Goal: Transaction & Acquisition: Purchase product/service

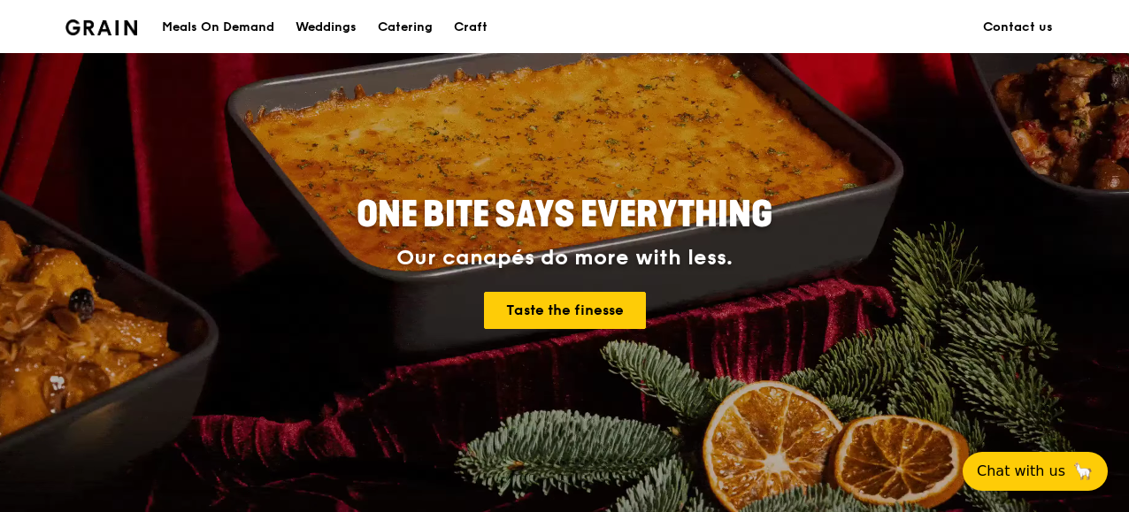
scroll to position [133, 0]
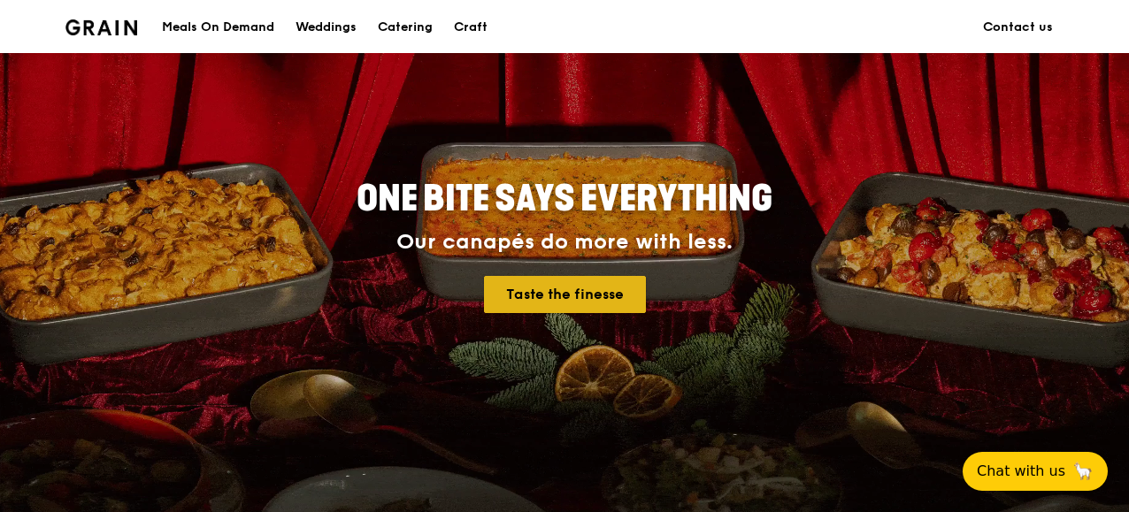
click at [552, 281] on link "Taste the finesse" at bounding box center [565, 294] width 162 height 37
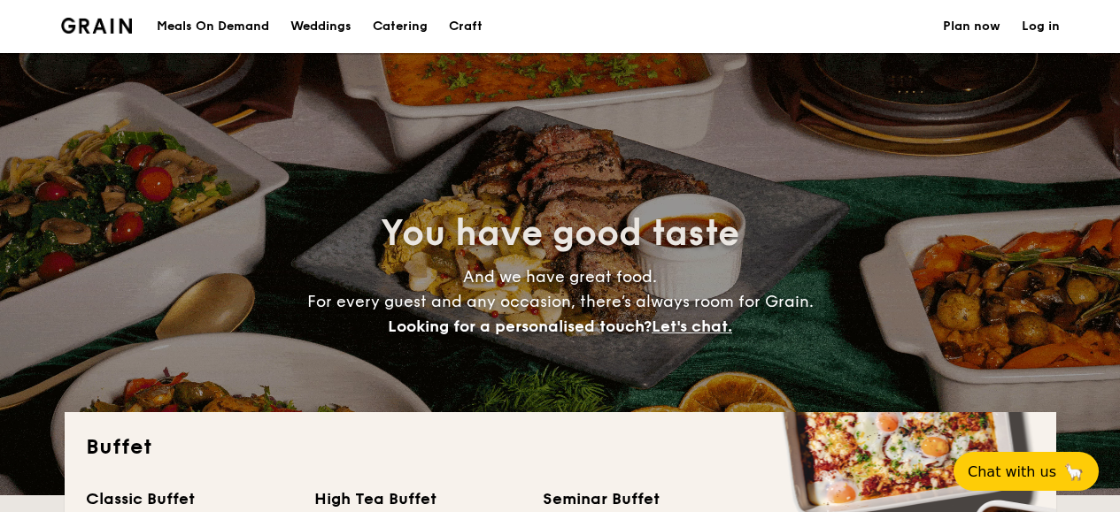
select select
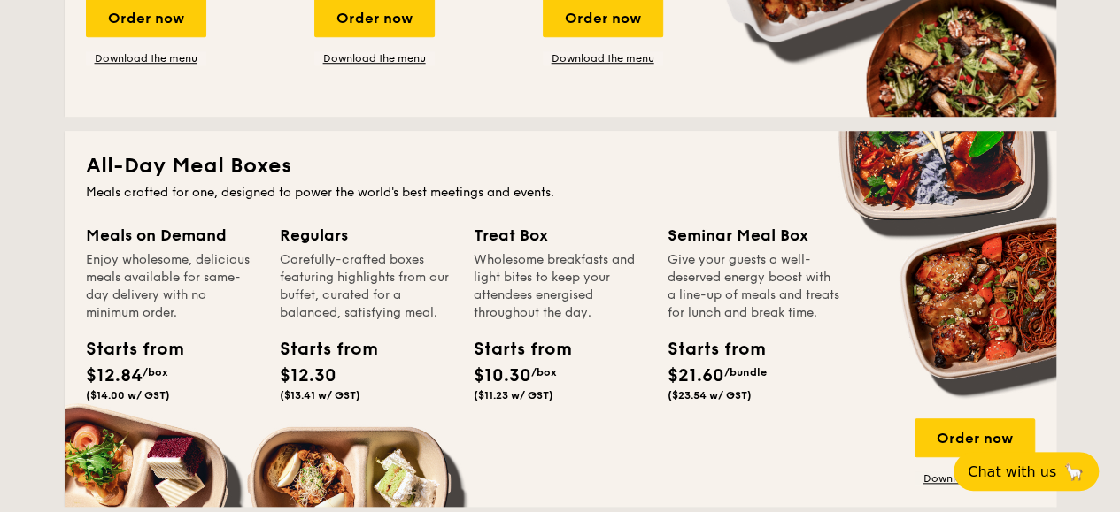
scroll to position [674, 0]
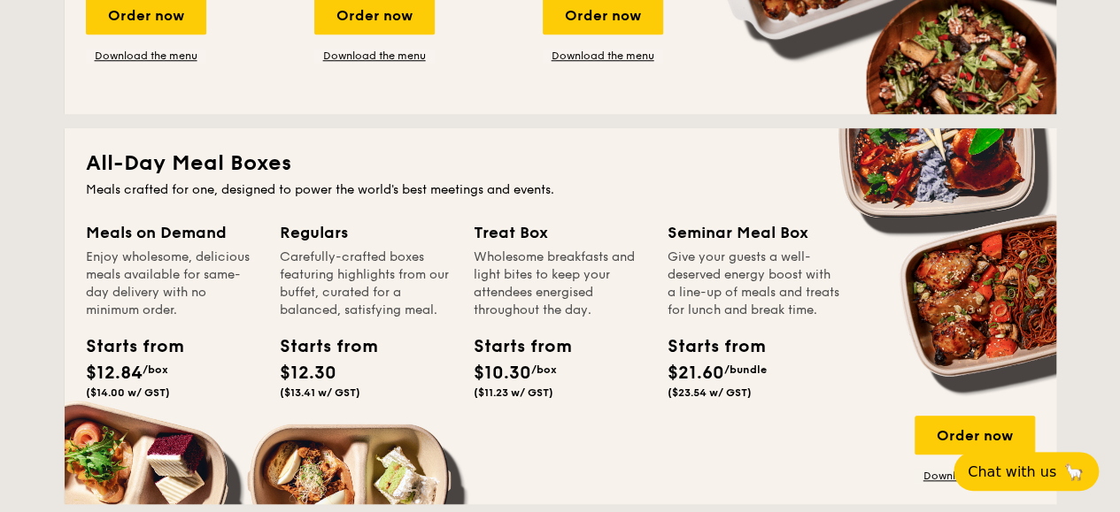
click at [743, 283] on div "Give your guests a well-deserved energy boost with a line-up of meals and treat…" at bounding box center [753, 284] width 173 height 71
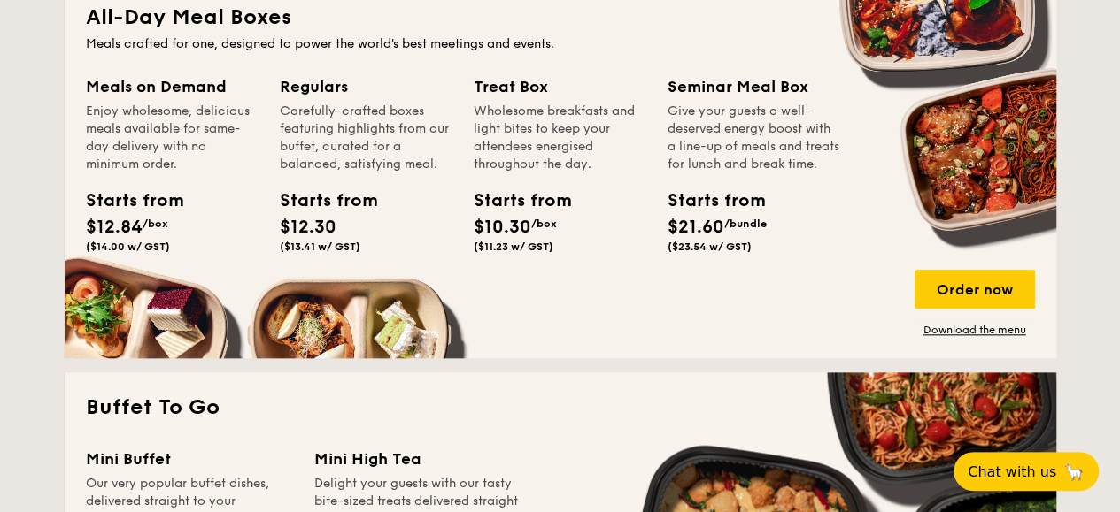
scroll to position [822, 0]
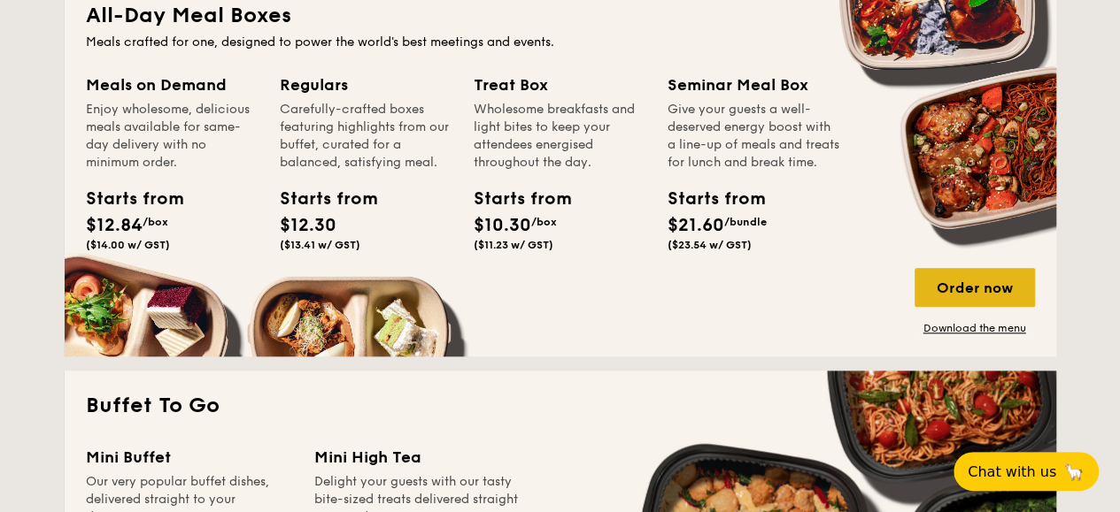
click at [951, 279] on div "Order now" at bounding box center [974, 287] width 120 height 39
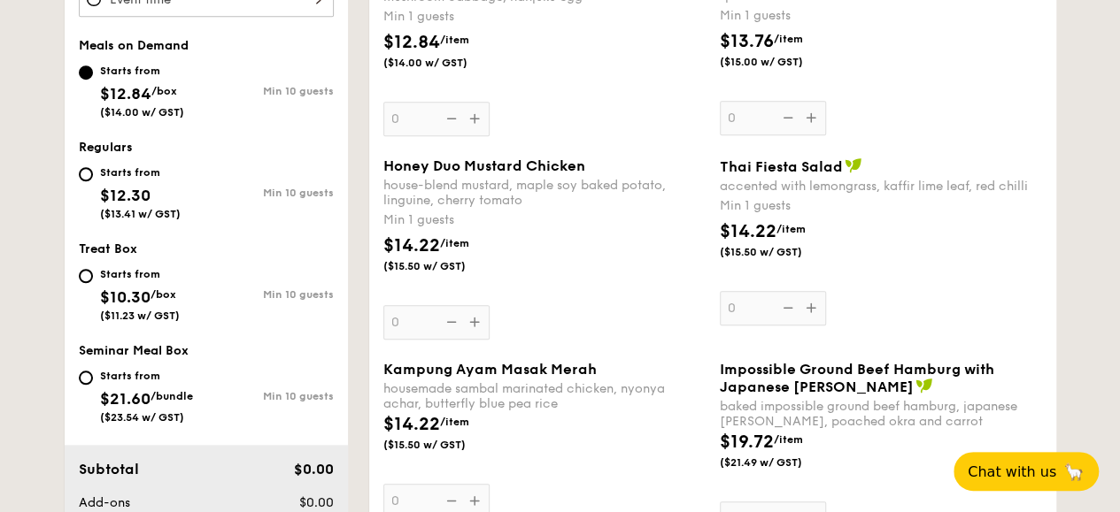
scroll to position [660, 0]
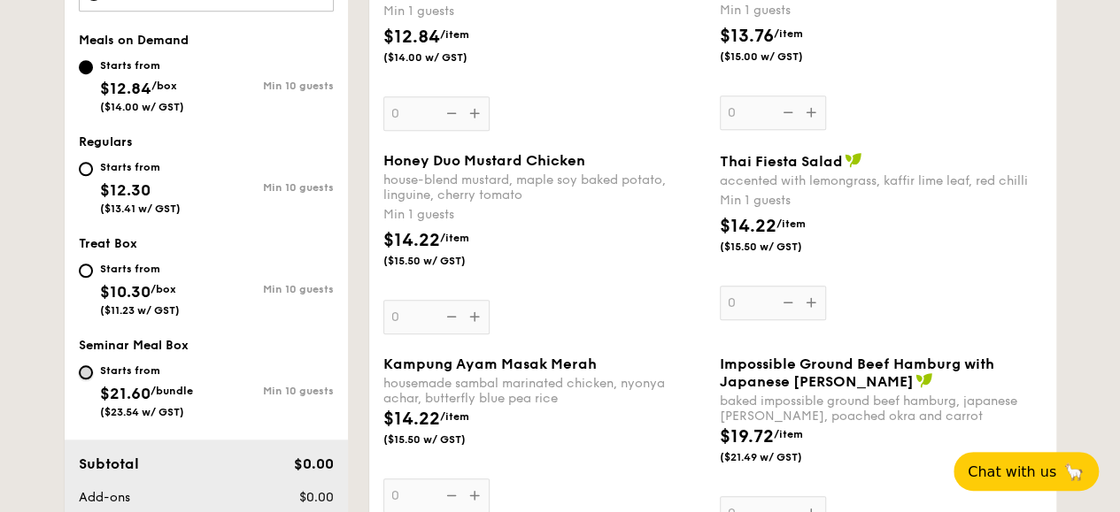
click at [84, 377] on input "Starts from $21.60 /bundle ($23.54 w/ GST) Min 10 guests" at bounding box center [86, 372] width 14 height 14
radio input "true"
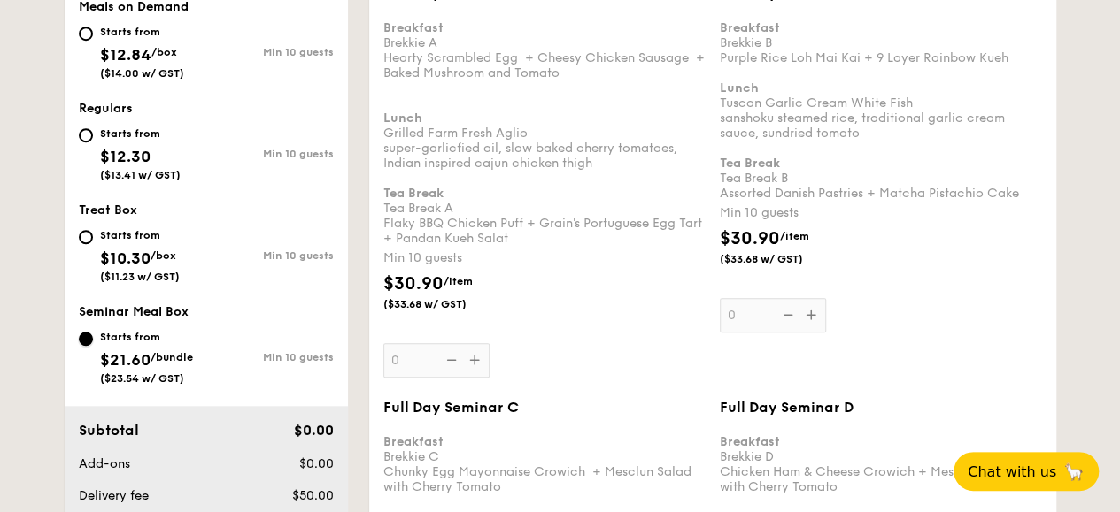
scroll to position [685, 0]
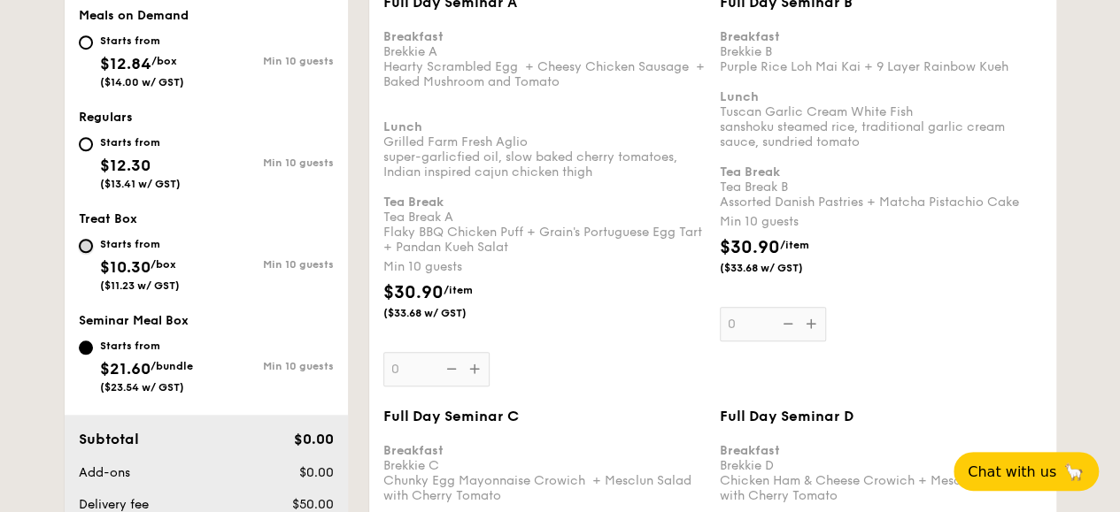
click at [85, 243] on input "Starts from $10.30 /box ($11.23 w/ GST) Min 10 guests" at bounding box center [86, 246] width 14 height 14
radio input "true"
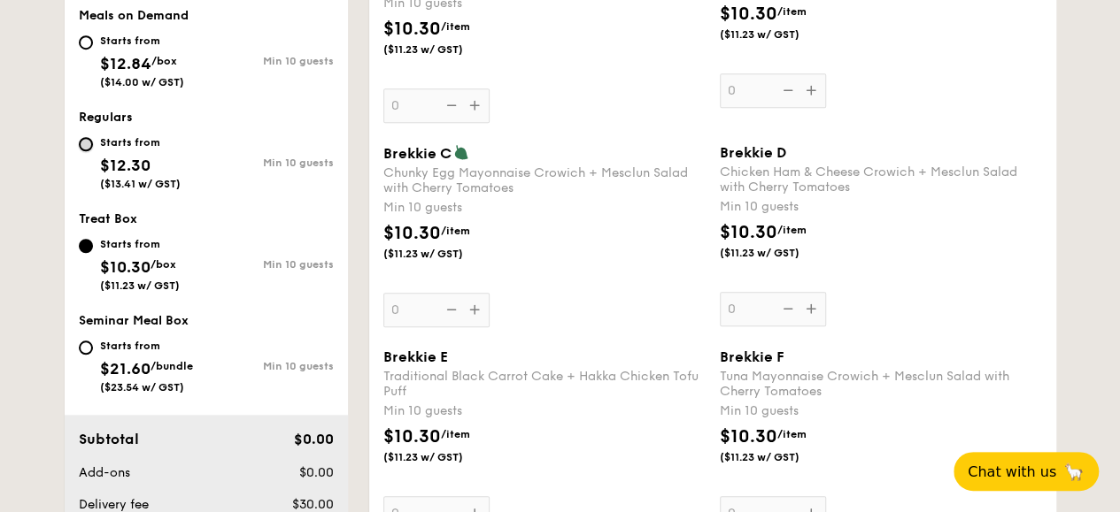
click at [85, 142] on input "Starts from $12.30 ($13.41 w/ GST) Min 10 guests" at bounding box center [86, 144] width 14 height 14
radio input "true"
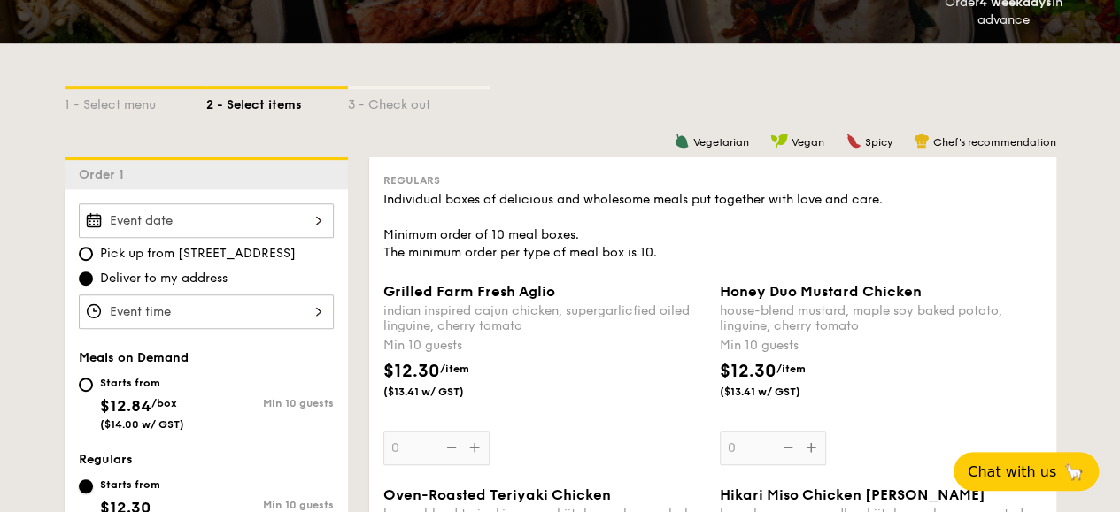
scroll to position [345, 0]
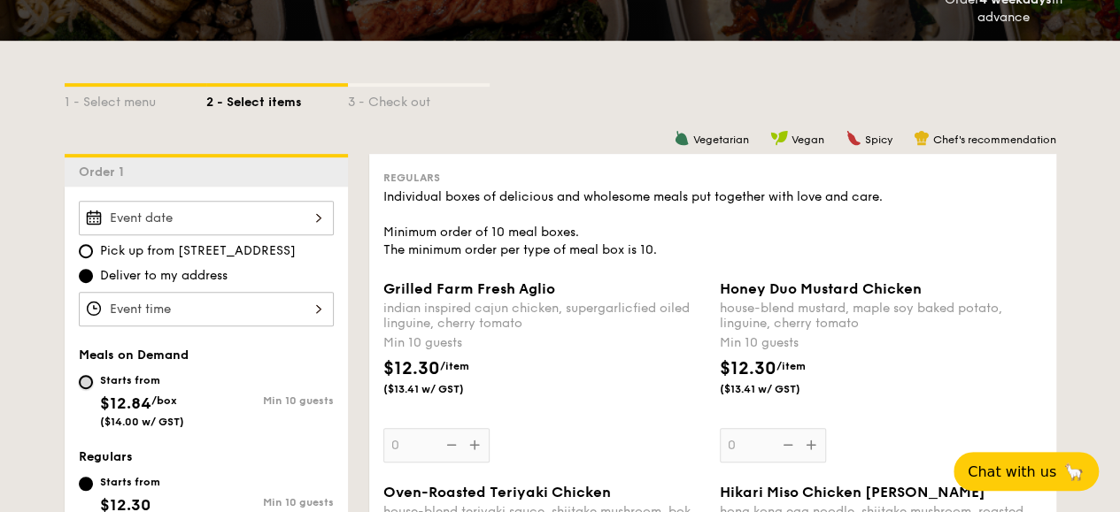
click at [88, 384] on input "Starts from $12.84 /box ($14.00 w/ GST) Min 10 guests" at bounding box center [86, 382] width 14 height 14
radio input "true"
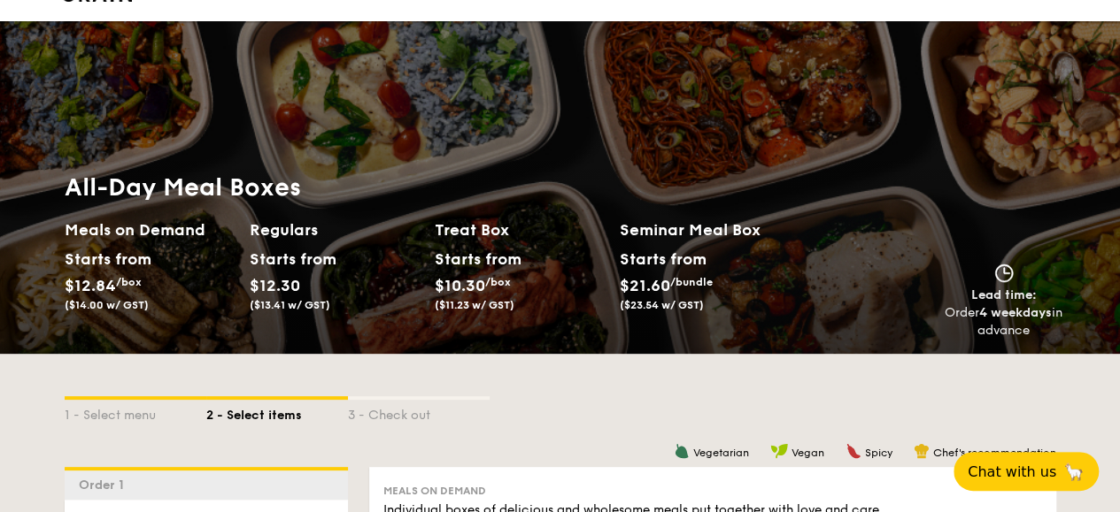
scroll to position [0, 0]
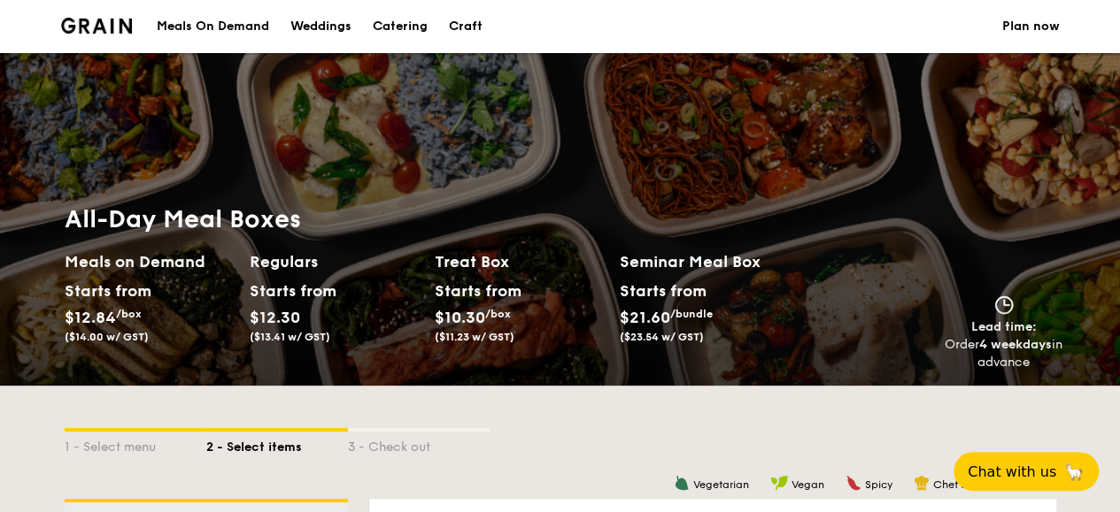
click at [414, 23] on div "Catering" at bounding box center [400, 26] width 55 height 53
select select
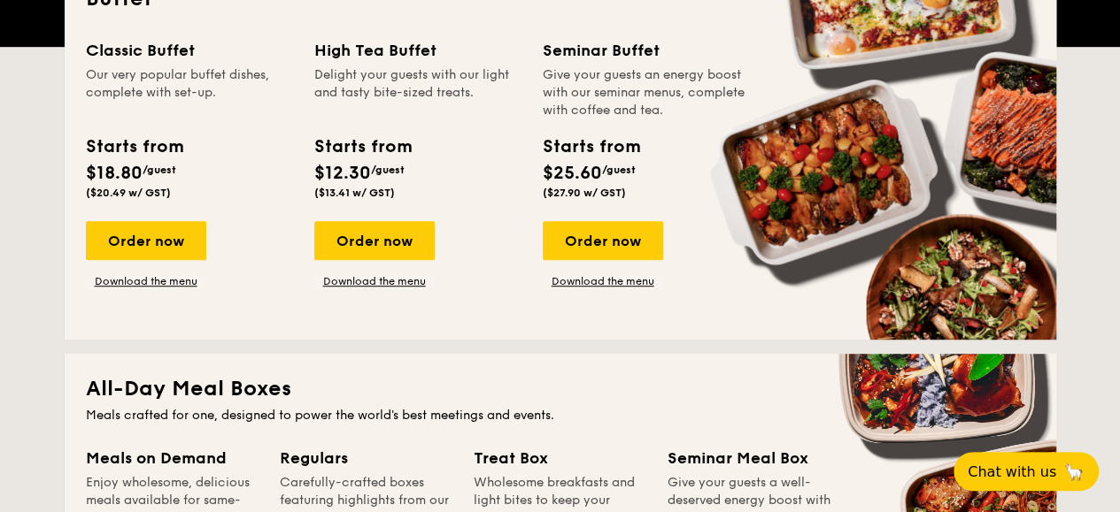
scroll to position [450, 0]
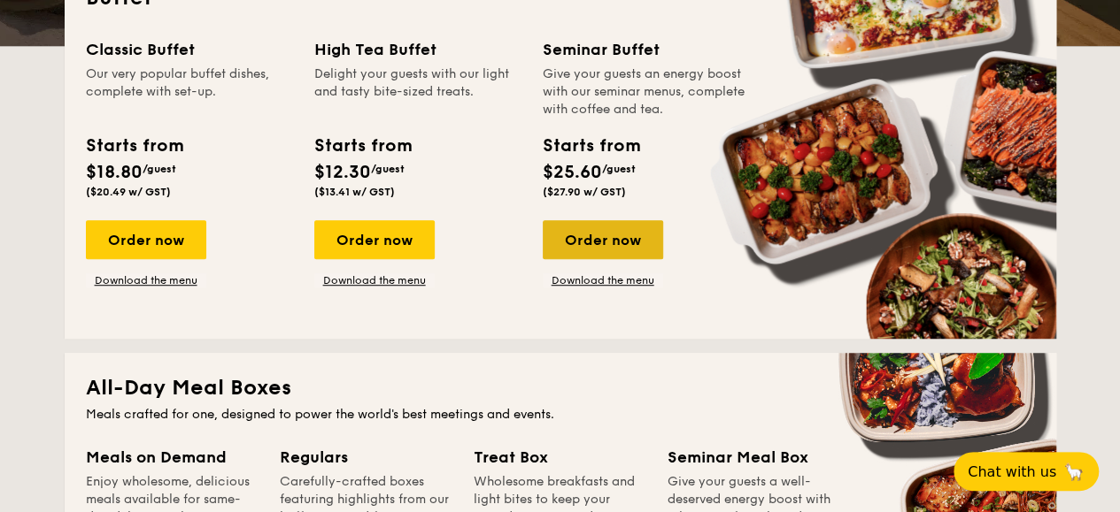
click at [571, 250] on div "Order now" at bounding box center [602, 239] width 120 height 39
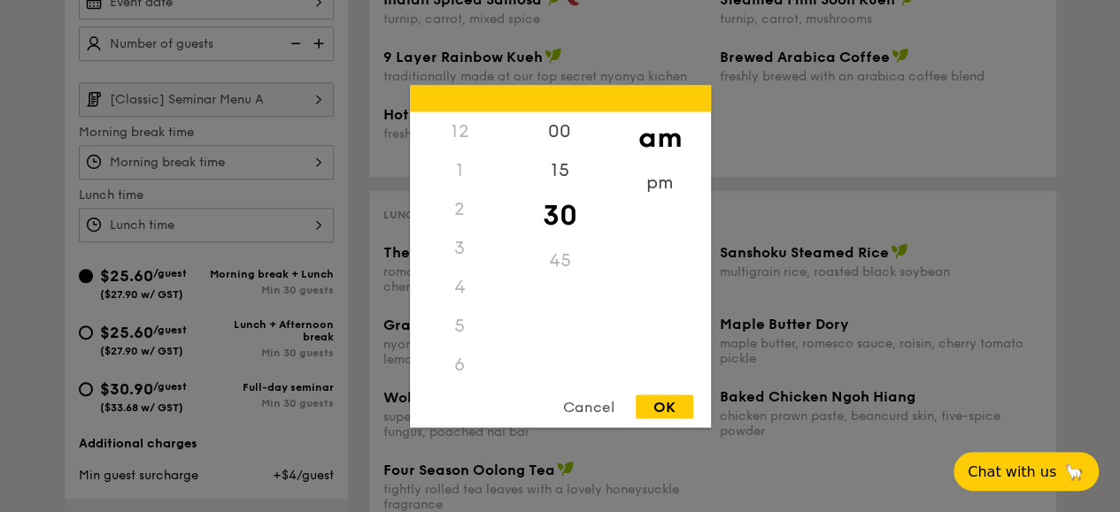
scroll to position [195, 0]
click at [271, 160] on div "12 1 2 3 4 5 6 7 8 9 10 11 00 15 30 45 am pm Cancel OK" at bounding box center [206, 162] width 255 height 35
click at [276, 196] on div at bounding box center [560, 256] width 1120 height 512
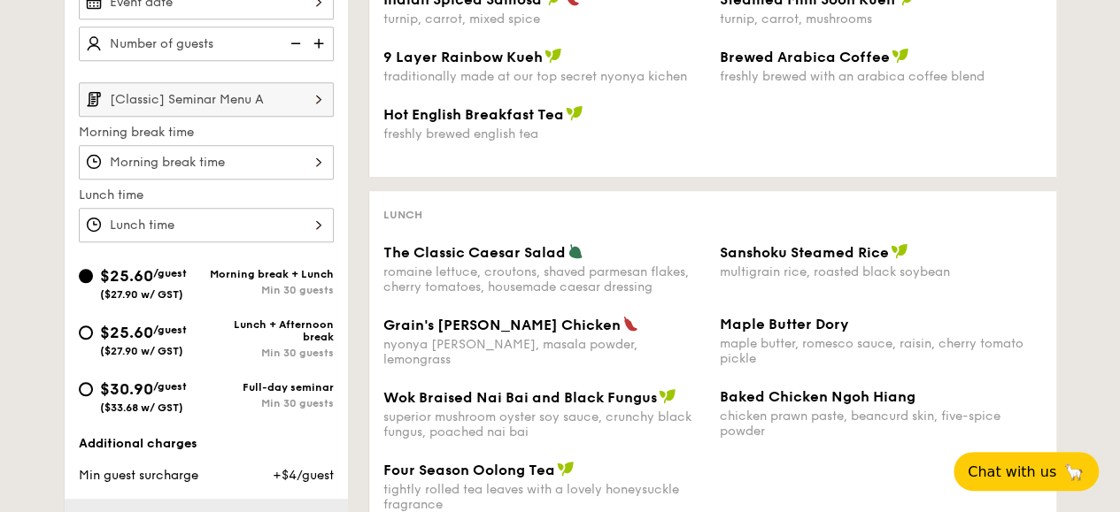
click at [92, 333] on div "$25.60 /guest ($27.90 w/ GST)" at bounding box center [142, 338] width 127 height 37
click at [92, 333] on input "$25.60 /guest ($27.90 w/ GST) Lunch + Afternoon break Min 30 guests" at bounding box center [86, 333] width 14 height 14
radio input "true"
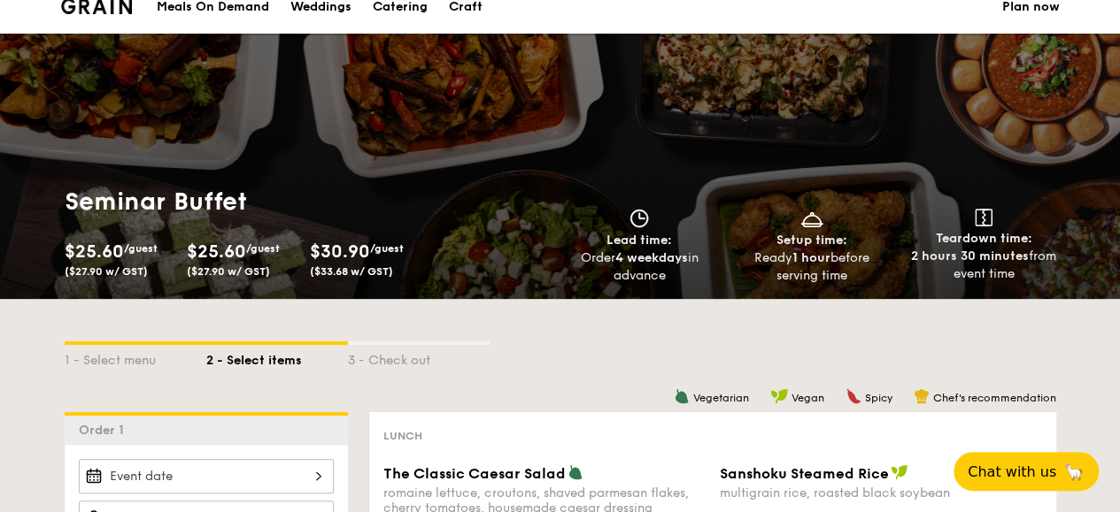
scroll to position [0, 0]
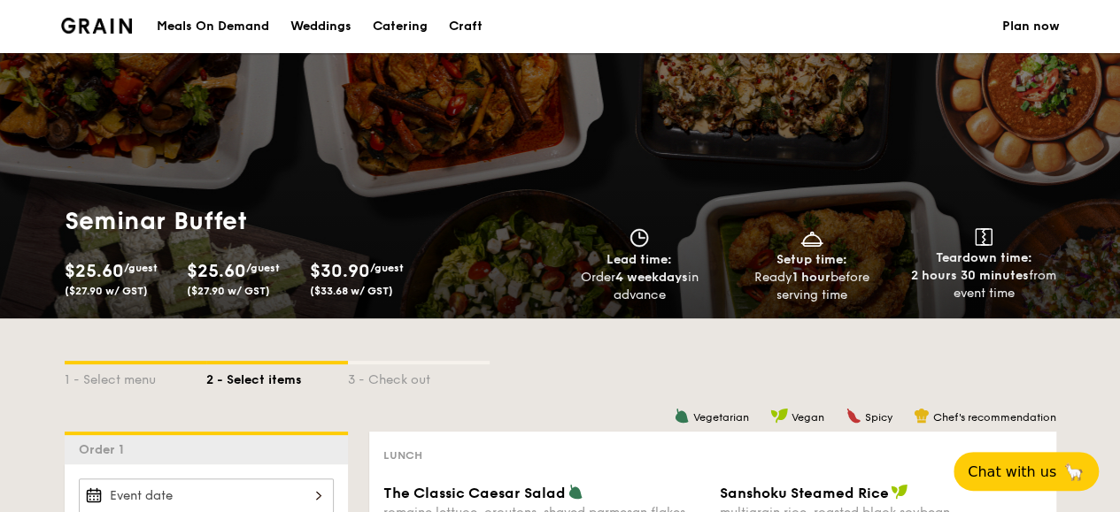
click at [398, 26] on div "Catering" at bounding box center [400, 26] width 55 height 53
select select
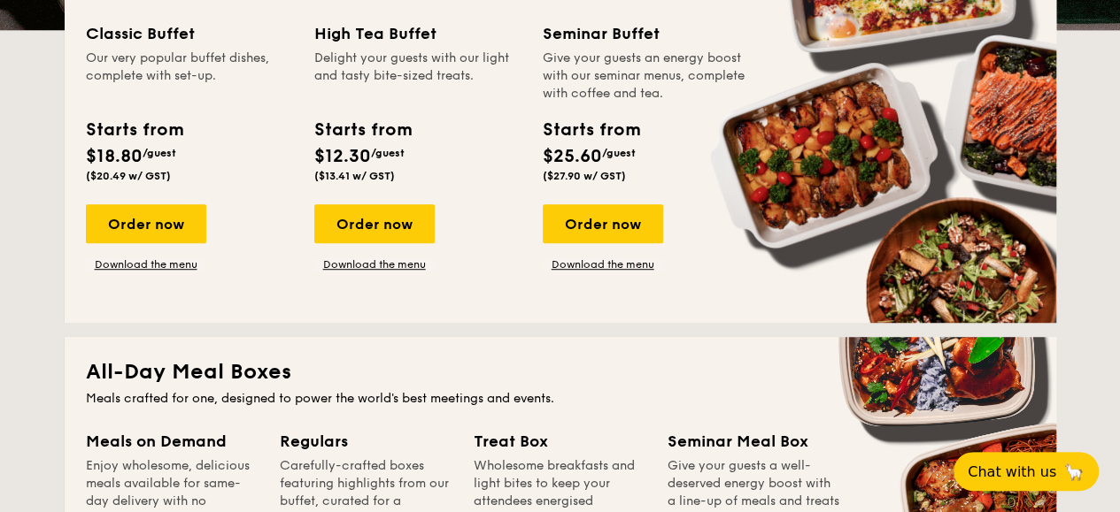
scroll to position [458, 0]
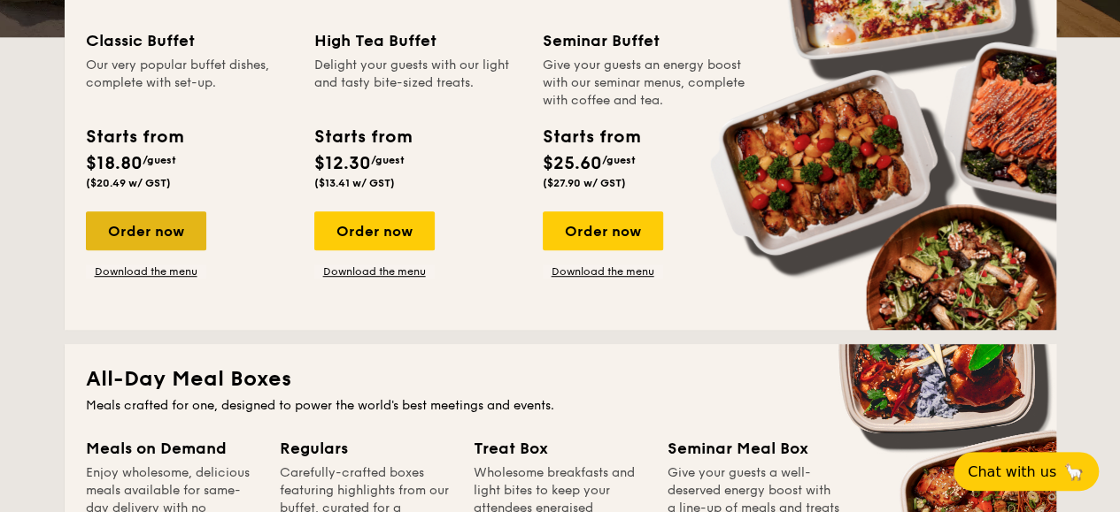
click at [125, 234] on div "Order now" at bounding box center [146, 231] width 120 height 39
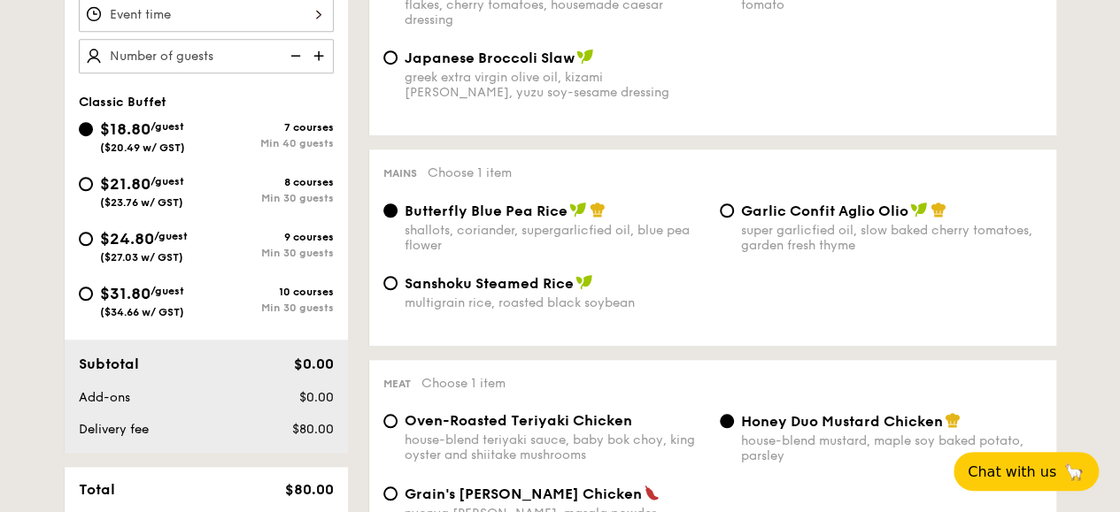
scroll to position [559, 0]
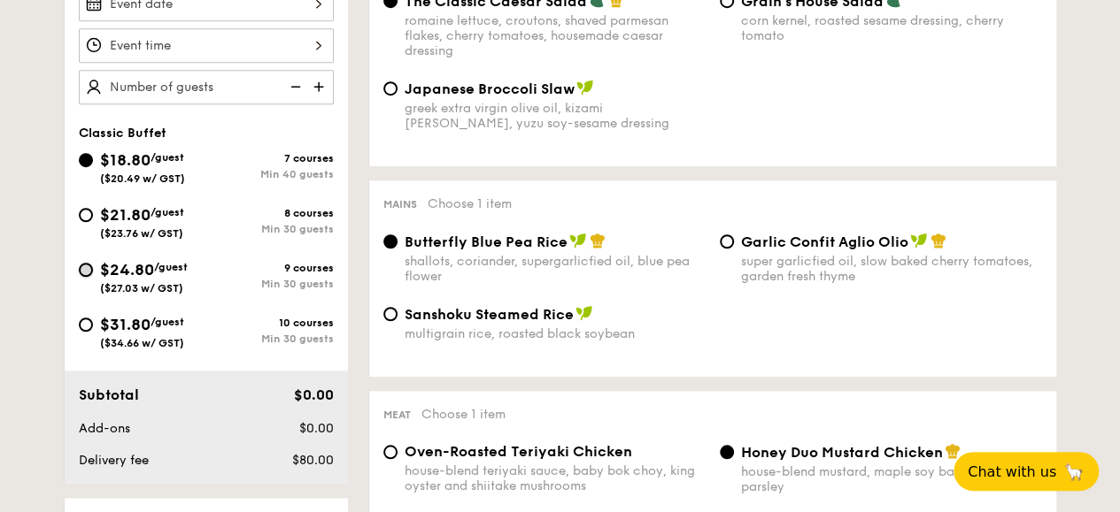
click at [89, 267] on input "$24.80 /guest ($27.03 w/ GST) 9 courses Min 30 guests" at bounding box center [86, 270] width 14 height 14
radio input "true"
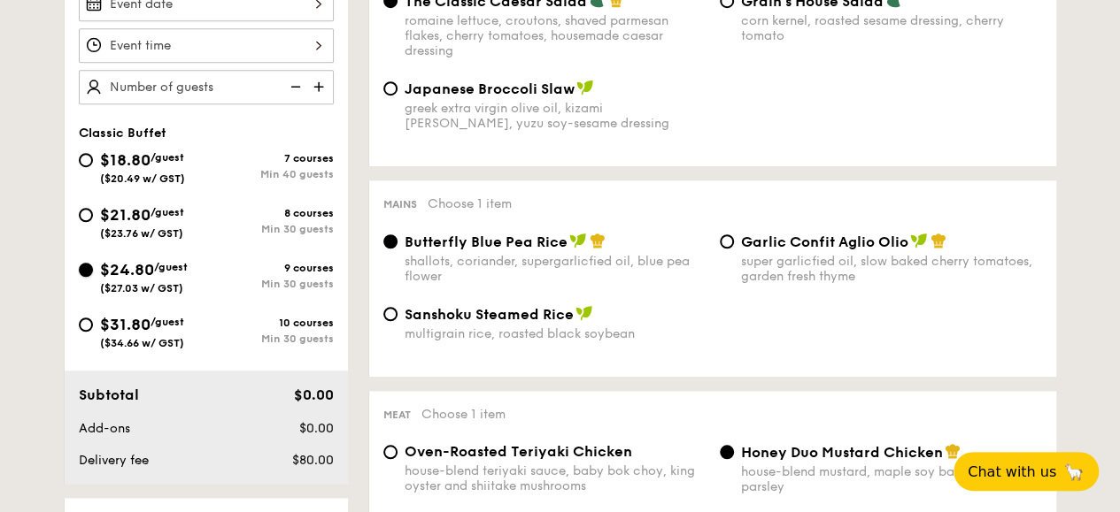
radio input "true"
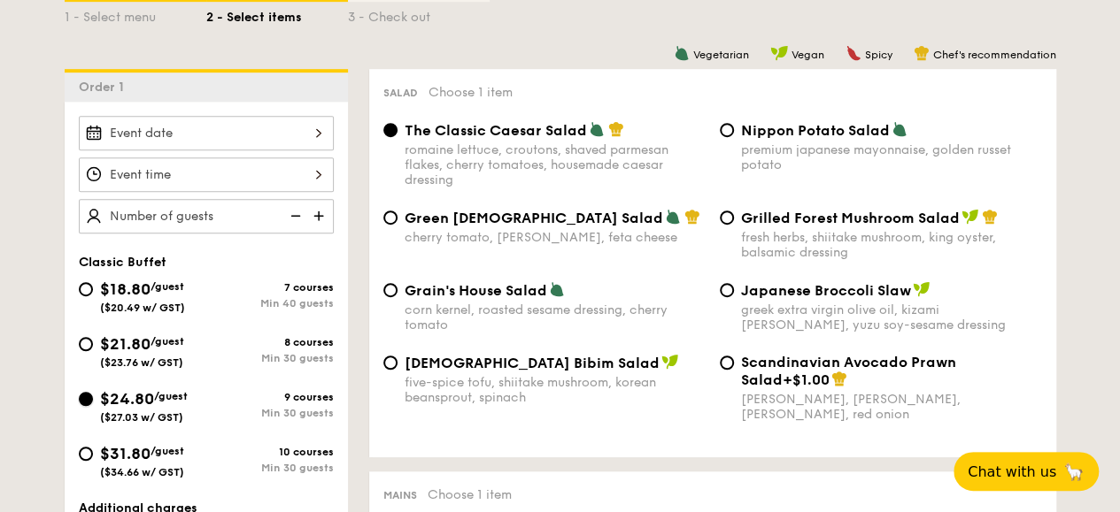
scroll to position [416, 0]
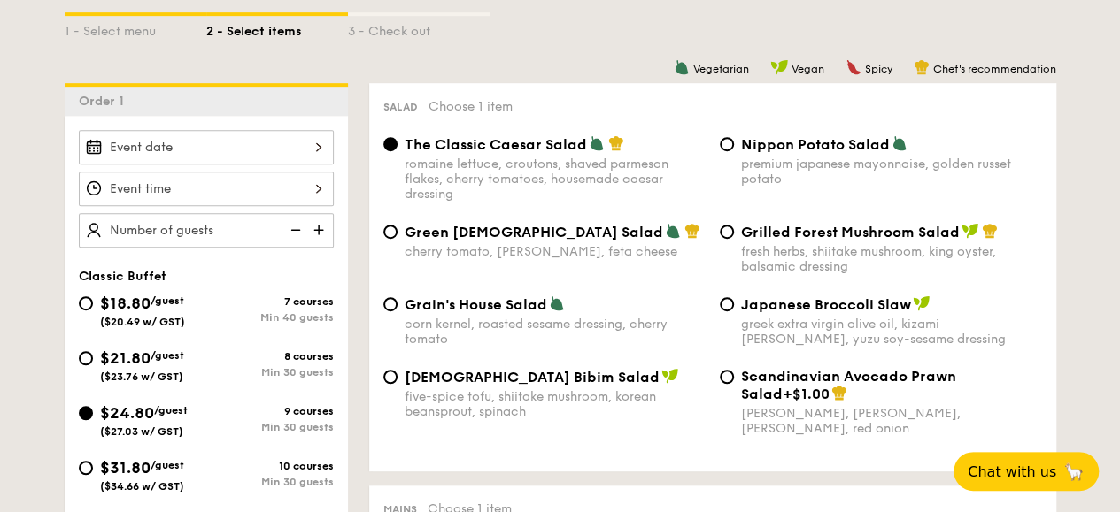
click at [739, 313] on div "Japanese Broccoli Slaw greek extra virgin olive oil, kizami [PERSON_NAME], yuzu…" at bounding box center [880, 321] width 336 height 51
click at [766, 229] on span "Grilled Forest Mushroom Salad" at bounding box center [850, 232] width 219 height 17
click at [734, 229] on input "Grilled Forest Mushroom Salad fresh herbs, shiitake mushroom, king oyster, bals…" at bounding box center [726, 232] width 14 height 14
radio input "true"
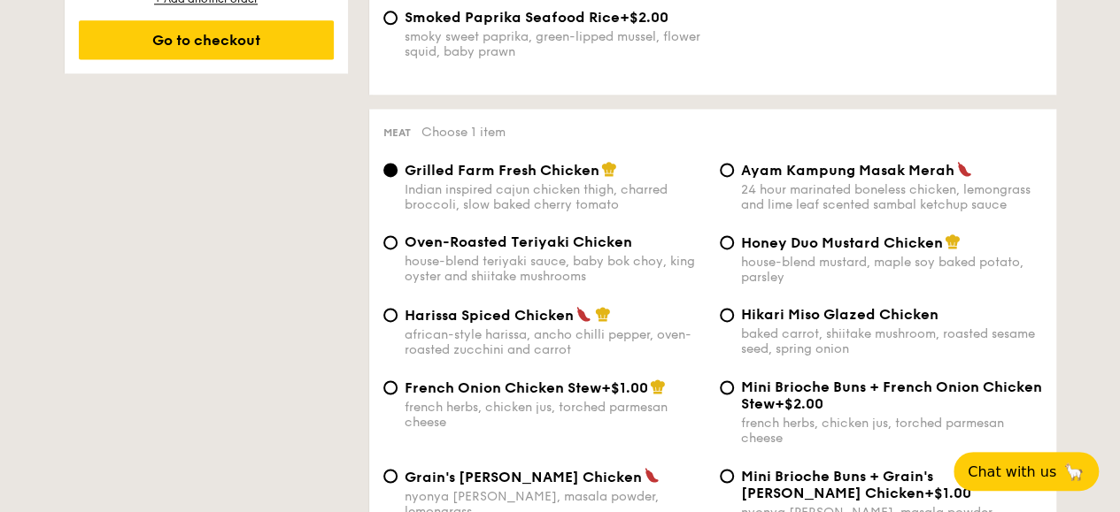
scroll to position [1268, 0]
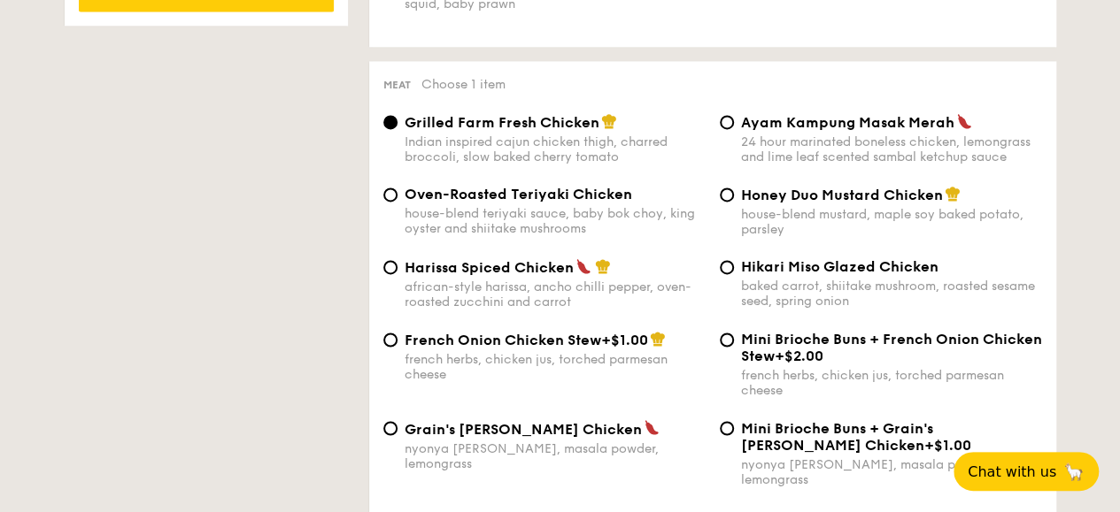
click at [554, 288] on div "african-style harissa, ancho chilli pepper, oven-roasted zucchini and carrot" at bounding box center [554, 295] width 301 height 30
click at [397, 274] on input "Harissa Spiced Chicken african-style harissa, ancho chilli pepper, oven-roasted…" at bounding box center [390, 267] width 14 height 14
radio input "true"
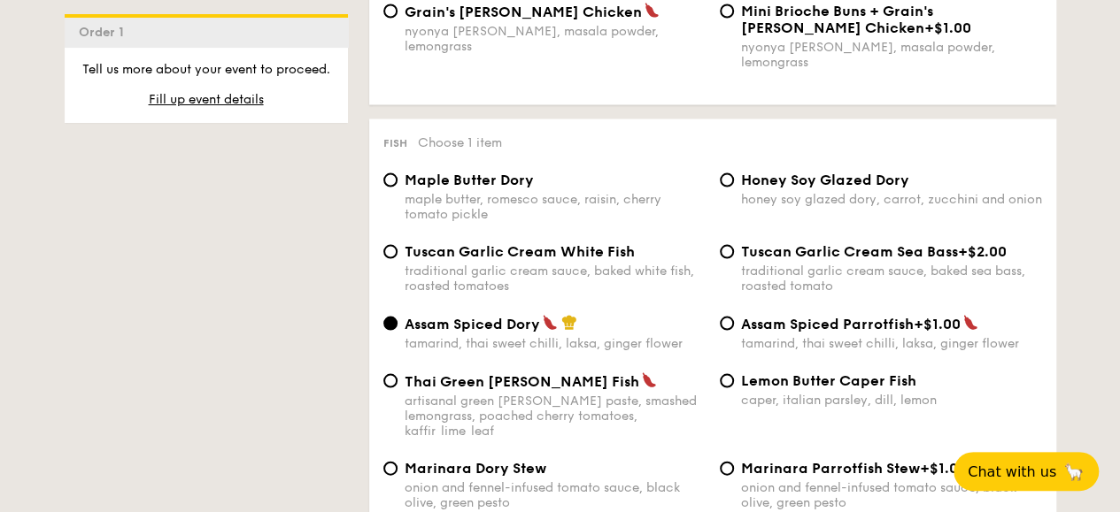
scroll to position [1695, 0]
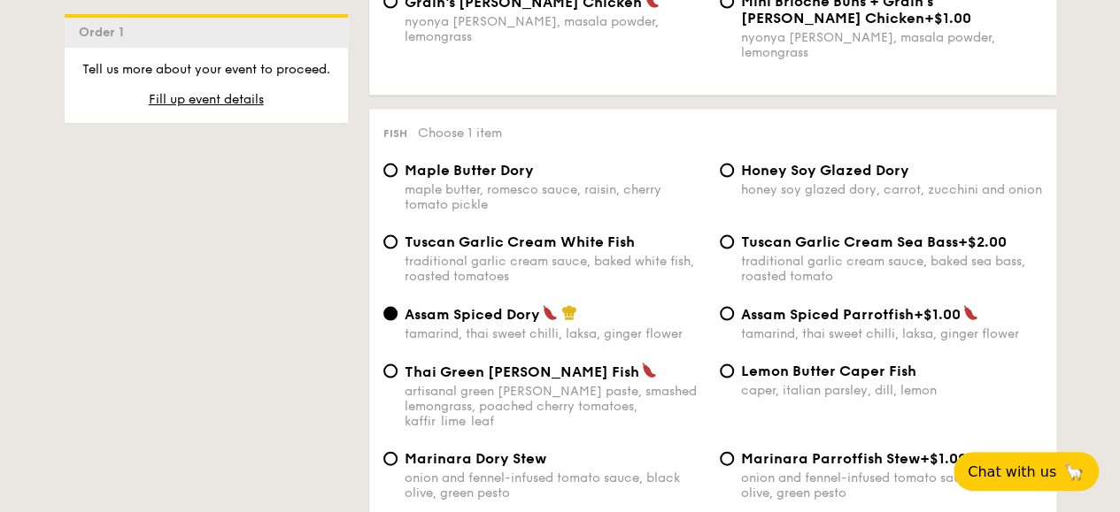
click at [833, 258] on div "traditional garlic cream sauce, baked sea bass, roasted tomato" at bounding box center [891, 269] width 301 height 30
click at [734, 250] on input "Tuscan Garlic Cream Sea Bass +$2.00 traditional garlic cream sauce, baked sea b…" at bounding box center [726, 242] width 14 height 14
radio input "true"
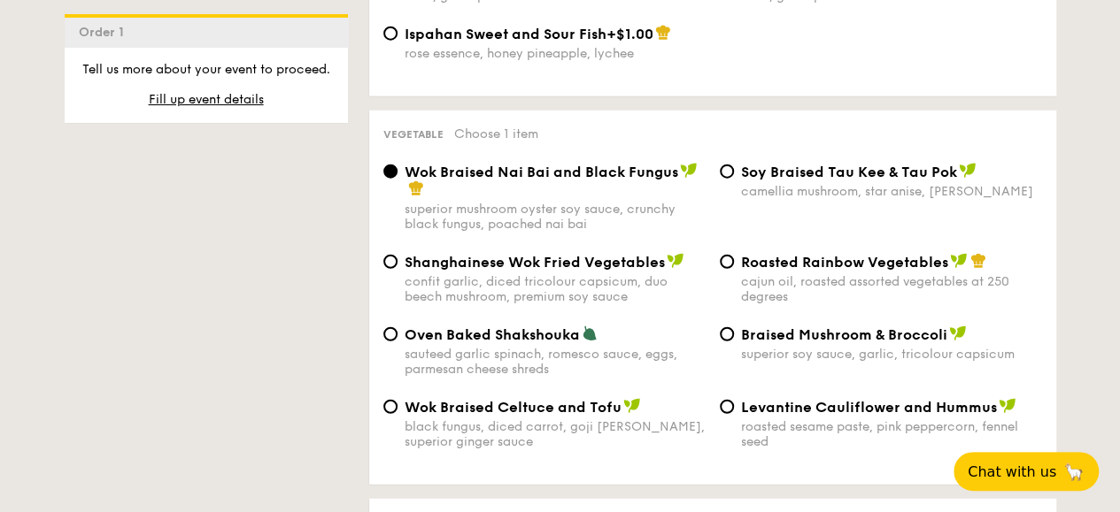
scroll to position [2201, 0]
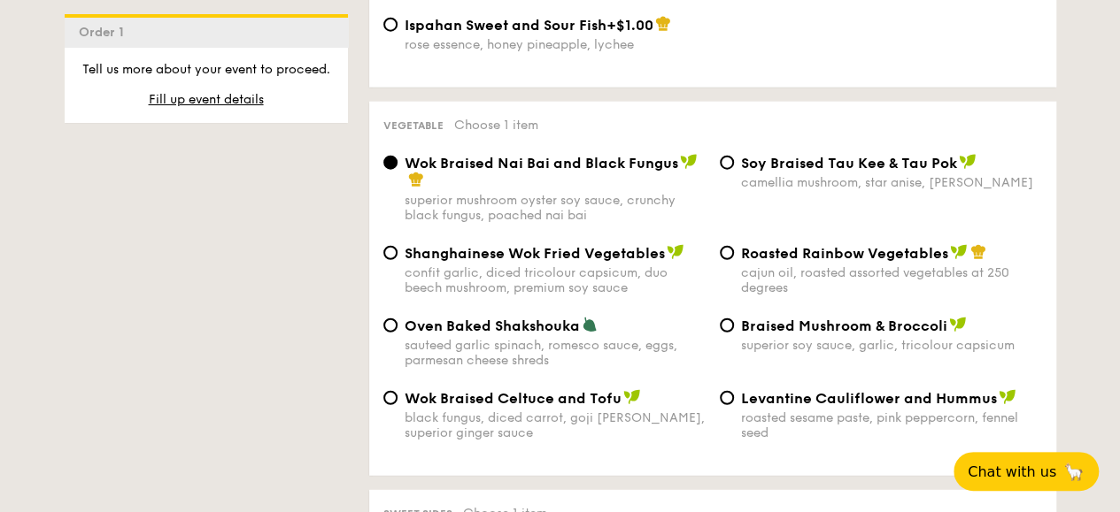
click at [927, 175] on div "camellia mushroom, star anise, [PERSON_NAME]" at bounding box center [891, 182] width 301 height 15
click at [734, 170] on input "⁠Soy Braised Tau Kee & Tau Pok camellia mushroom, star anise, goji [PERSON_NAME]" at bounding box center [726, 163] width 14 height 14
radio input "true"
click at [575, 396] on div "Wok Braised Celtuce and Tofu black fungus, diced carrot, goji [PERSON_NAME], su…" at bounding box center [554, 414] width 301 height 51
click at [397, 396] on input "Wok Braised Celtuce and Tofu black fungus, diced carrot, goji [PERSON_NAME], su…" at bounding box center [390, 398] width 14 height 14
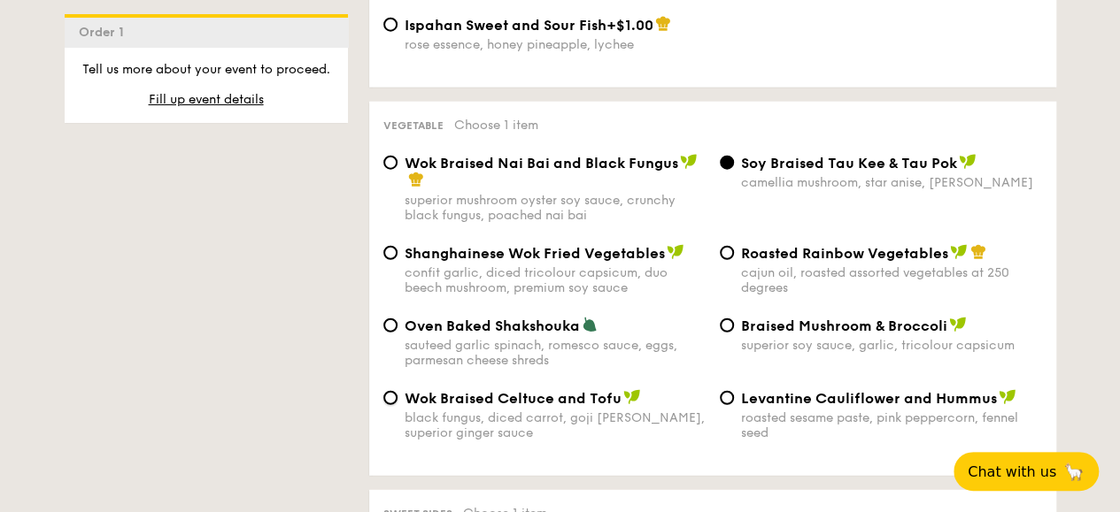
radio input "true"
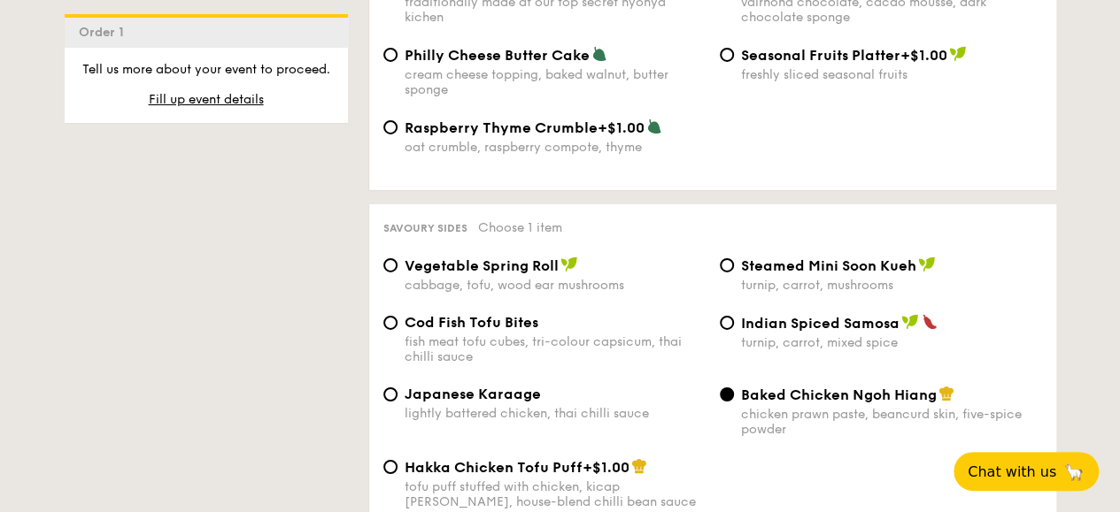
scroll to position [2982, 0]
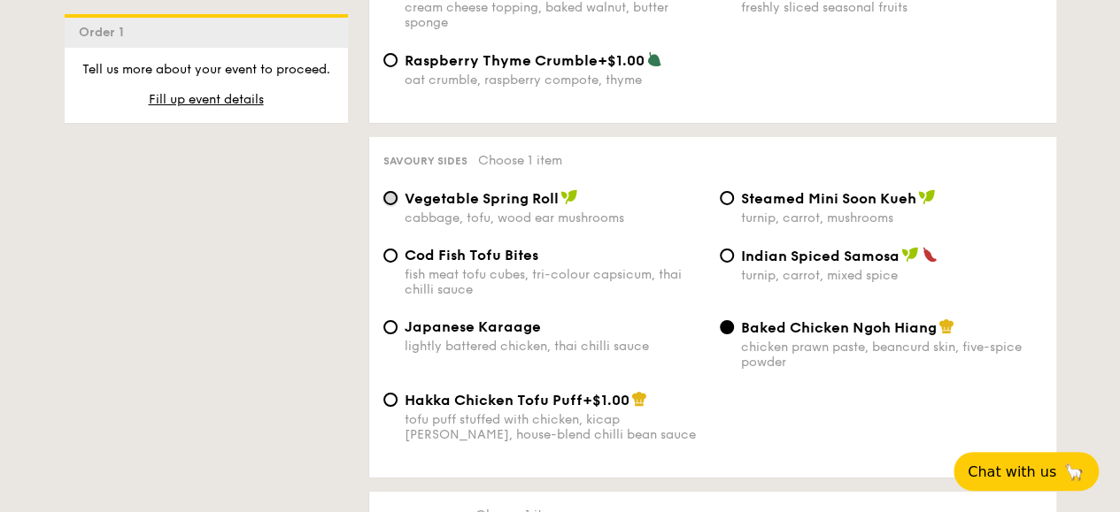
click at [391, 191] on input "Vegetable Spring Roll cabbage, tofu, wood ear mushrooms" at bounding box center [390, 198] width 14 height 14
radio input "true"
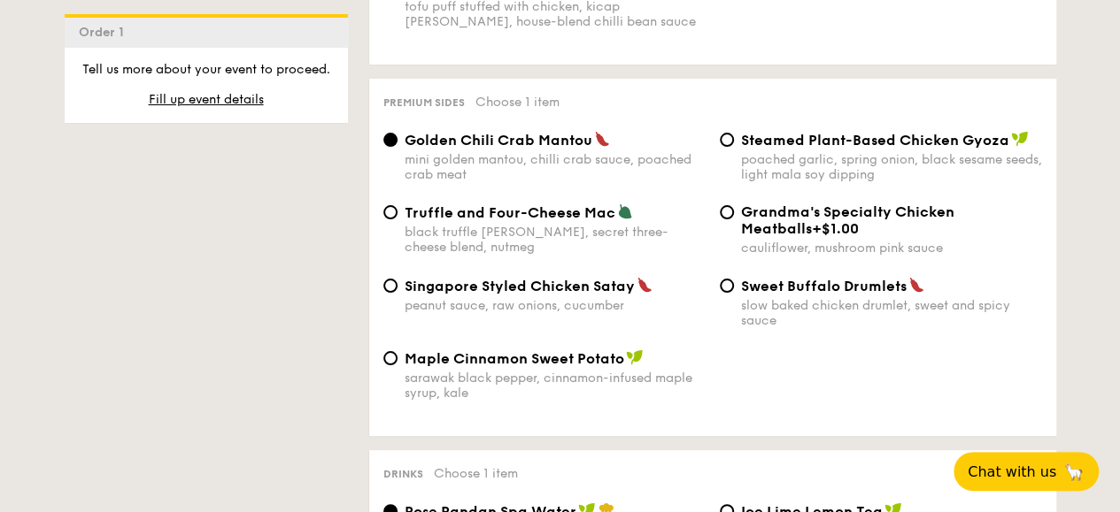
scroll to position [3397, 0]
click at [462, 290] on div "Singapore Styled Chicken Satay peanut sauce, raw onions, cucumber" at bounding box center [554, 294] width 301 height 36
click at [397, 290] on input "Singapore Styled Chicken Satay peanut sauce, raw onions, cucumber" at bounding box center [390, 285] width 14 height 14
radio input "true"
click at [468, 224] on div "black truffle [PERSON_NAME], secret three-cheese blend, nutmeg" at bounding box center [554, 239] width 301 height 30
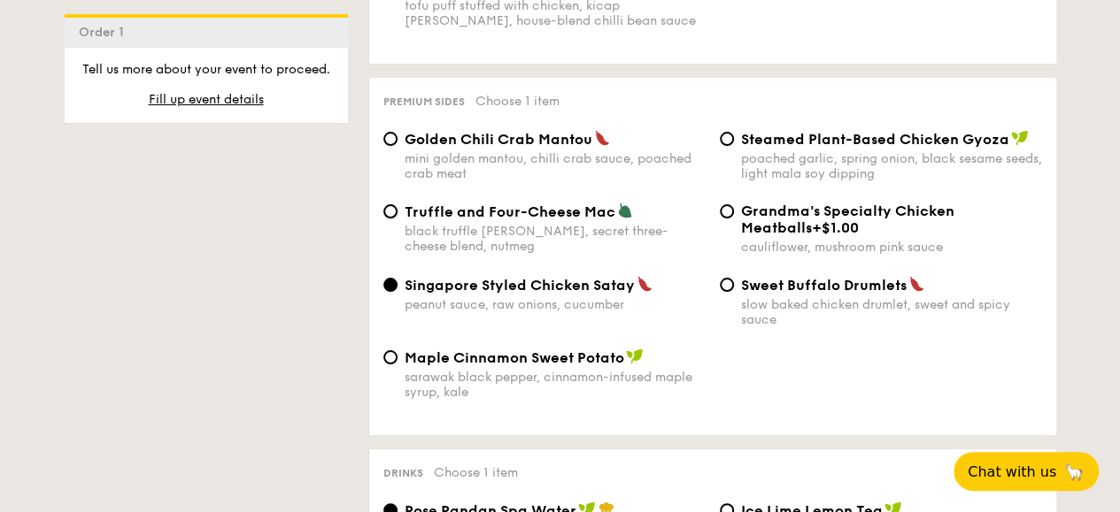
click at [397, 219] on input "Truffle and Four-Cheese Mac black truffle [PERSON_NAME], secret three-cheese bl…" at bounding box center [390, 211] width 14 height 14
radio input "true"
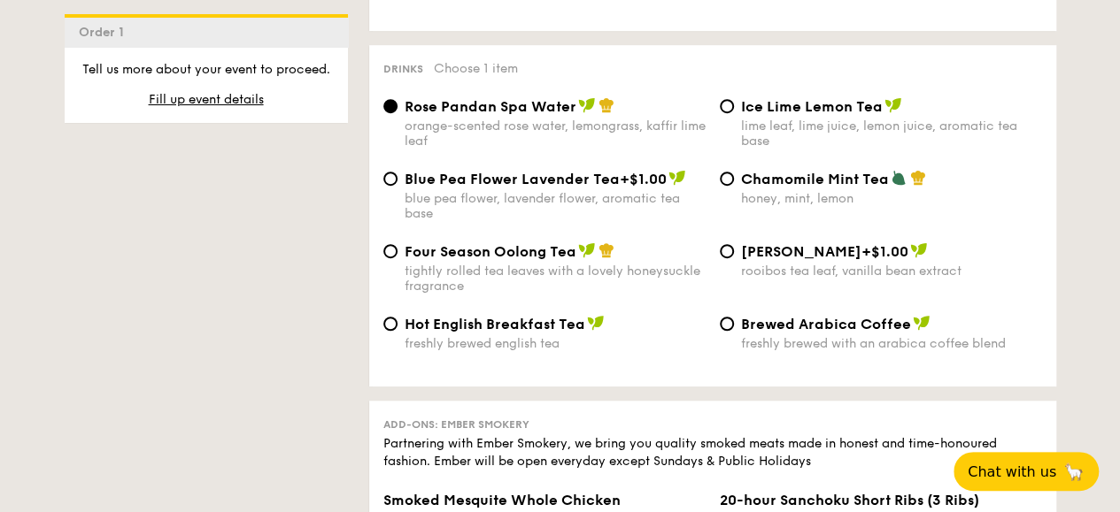
scroll to position [3822, 0]
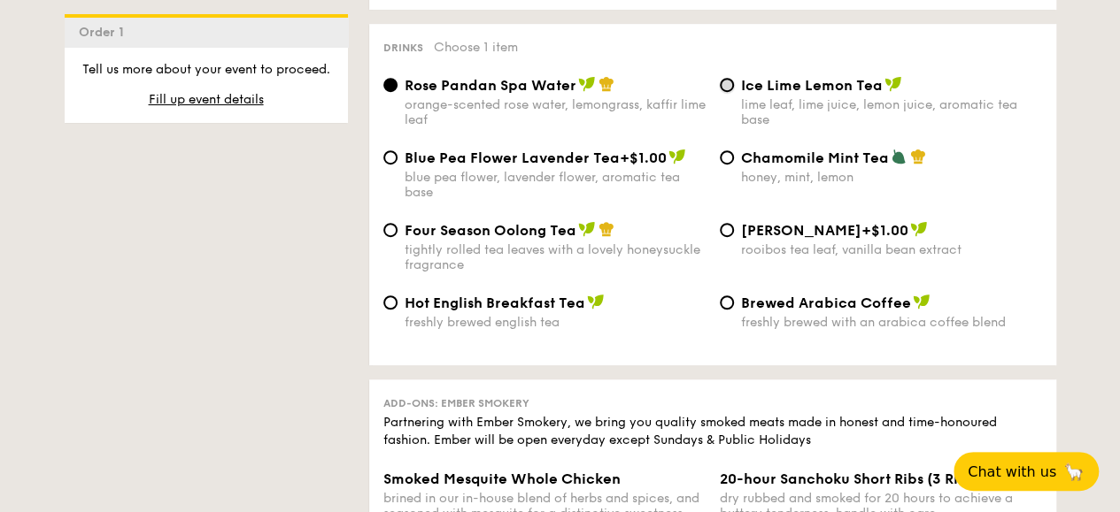
click at [725, 84] on input "Ice Lime Lemon Tea lime leaf, lime juice, lemon juice, aromatic tea base" at bounding box center [726, 85] width 14 height 14
radio input "true"
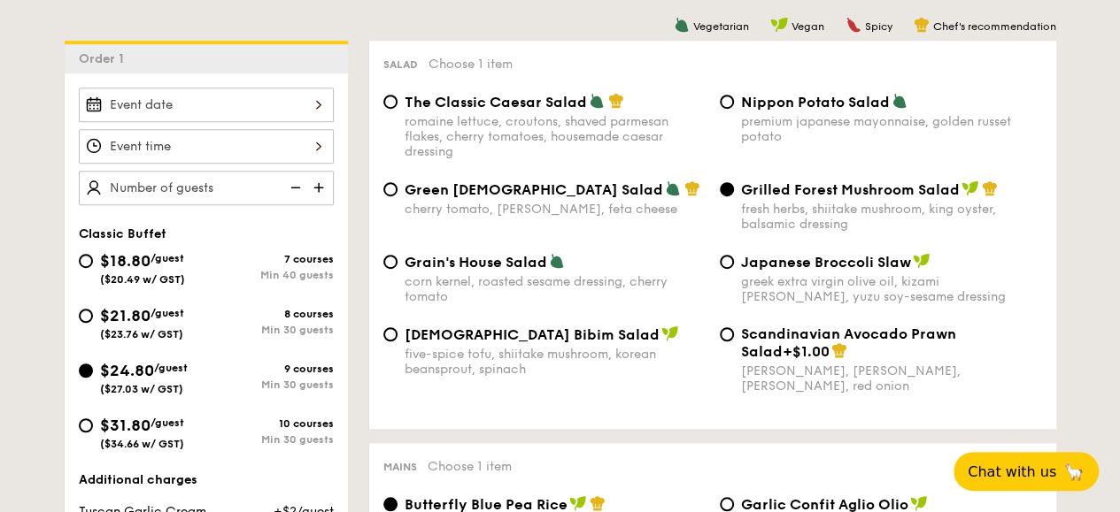
scroll to position [0, 0]
